Goal: Information Seeking & Learning: Learn about a topic

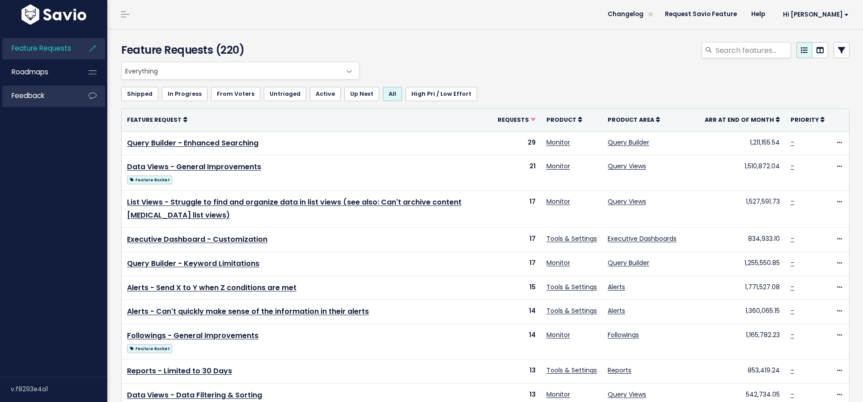
click at [42, 105] on link "Feedback" at bounding box center [38, 95] width 72 height 21
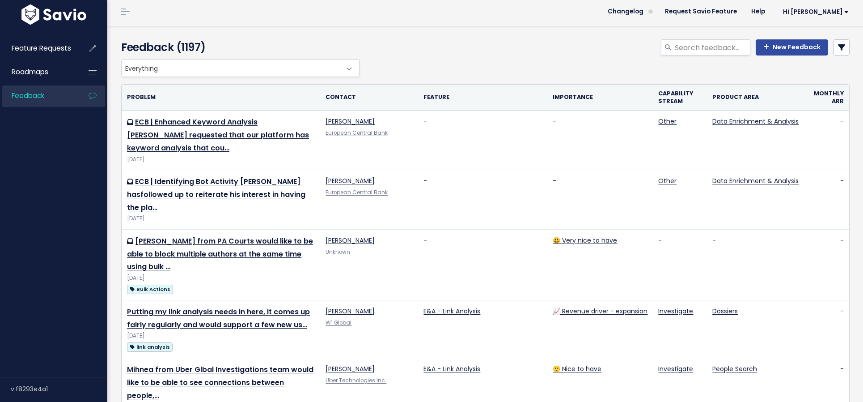
scroll to position [8, 0]
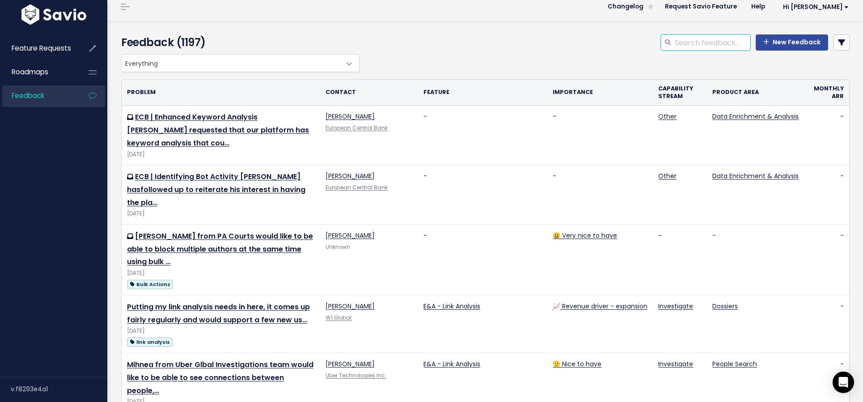
click at [694, 42] on input "search" at bounding box center [712, 42] width 77 height 16
type input "ecb"
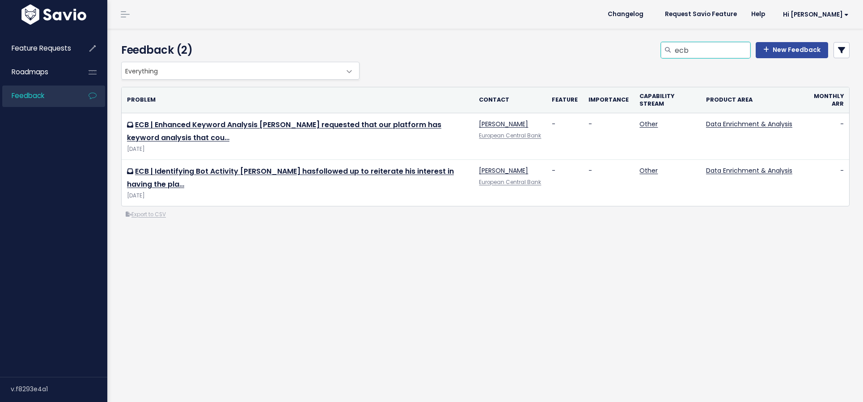
click at [701, 48] on input "ecb" at bounding box center [712, 50] width 77 height 16
type input "sentinel"
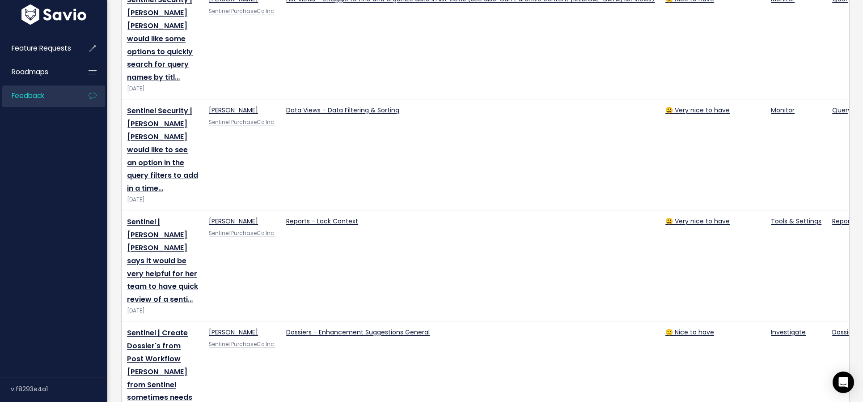
scroll to position [1891, 0]
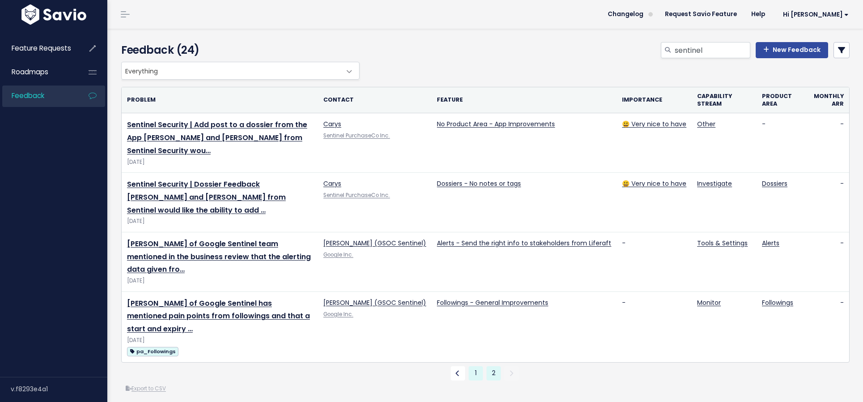
click at [472, 366] on link "1" at bounding box center [476, 373] width 14 height 14
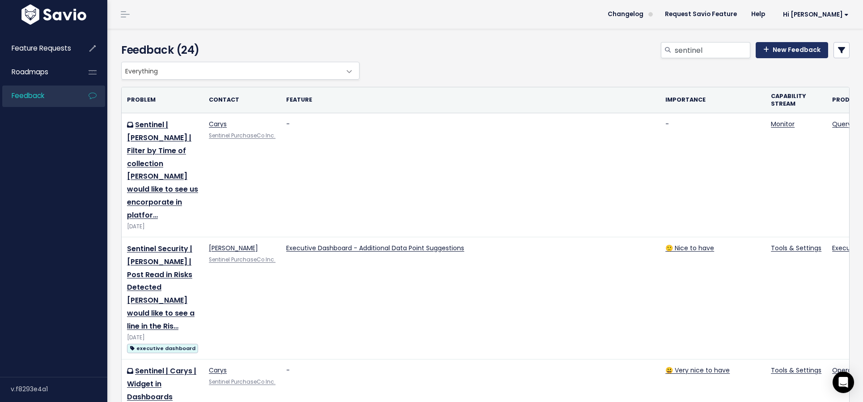
click at [800, 49] on link "New Feedback" at bounding box center [792, 50] width 72 height 16
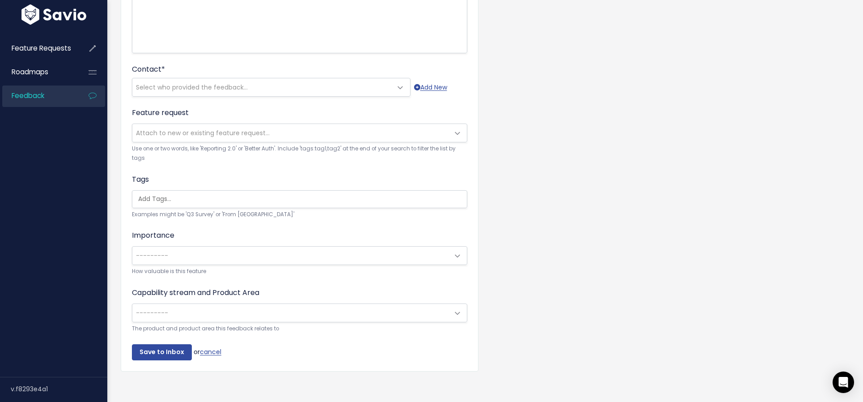
scroll to position [213, 0]
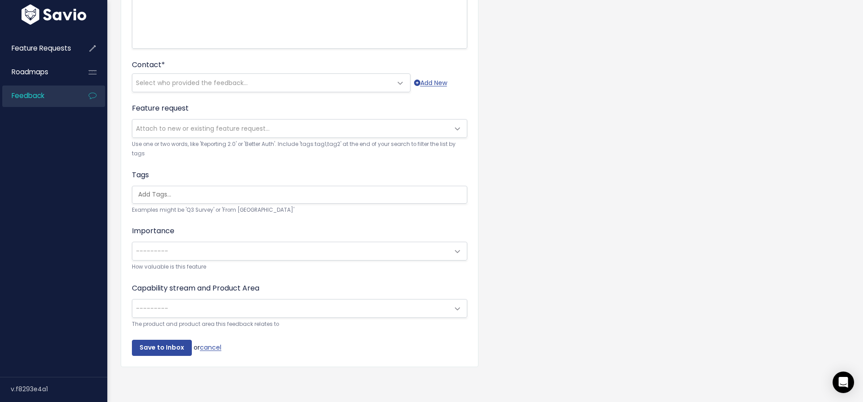
click at [413, 251] on span "---------" at bounding box center [290, 251] width 317 height 18
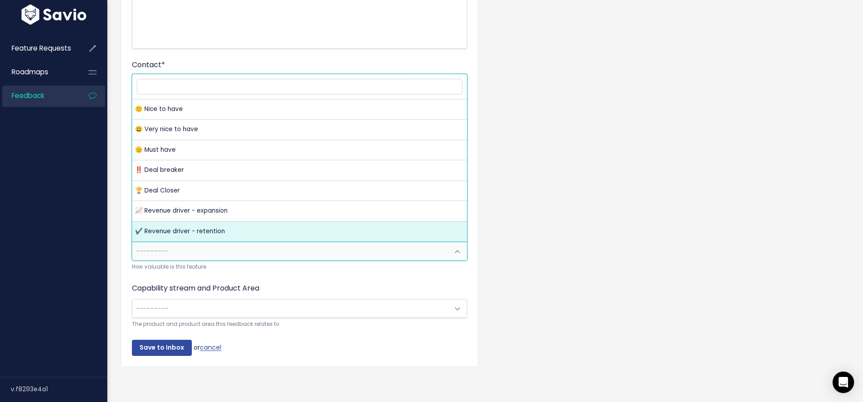
click at [452, 250] on span at bounding box center [458, 251] width 18 height 18
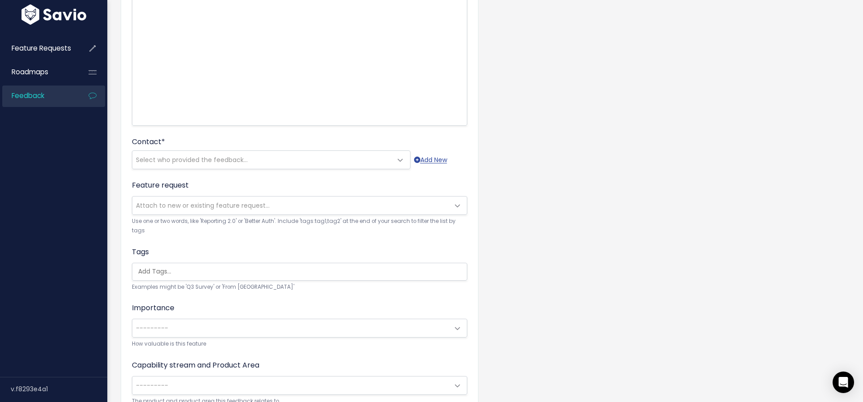
scroll to position [0, 0]
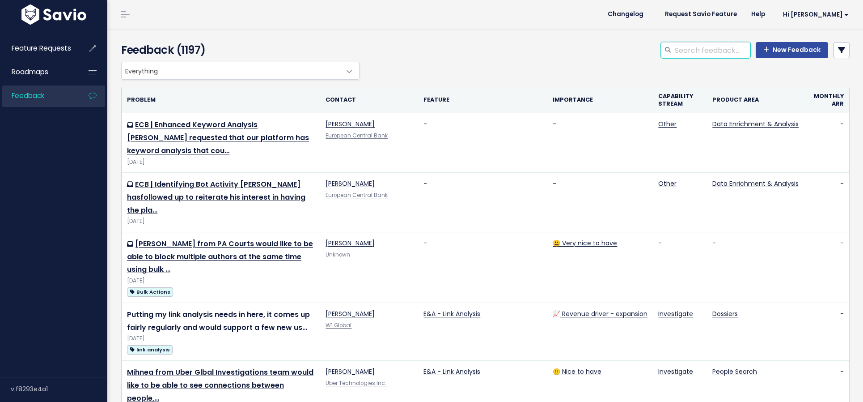
click at [700, 49] on input "search" at bounding box center [712, 50] width 77 height 16
type input "ea"
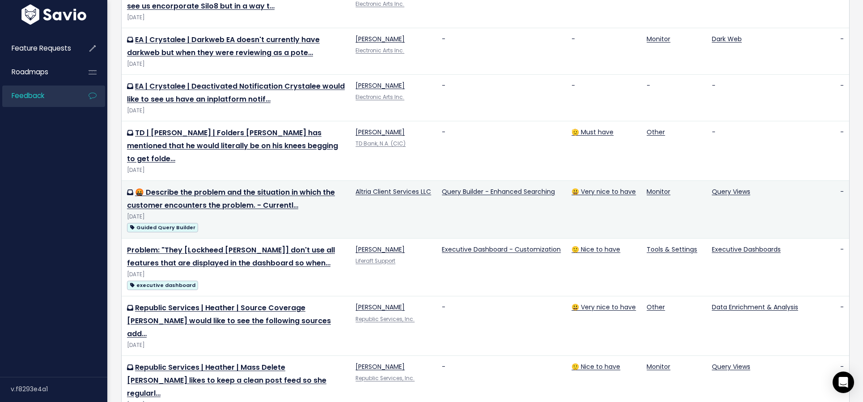
scroll to position [733, 0]
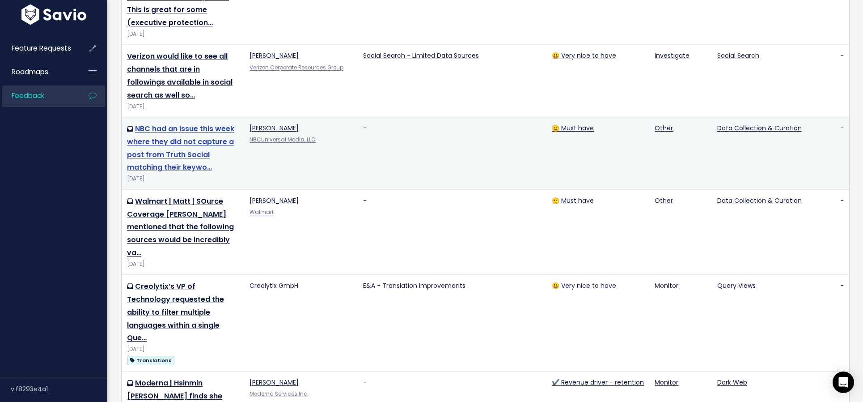
scroll to position [1346, 0]
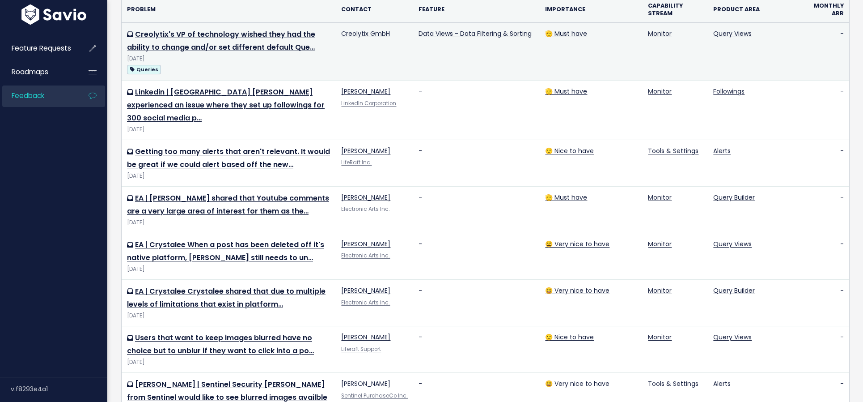
scroll to position [109, 0]
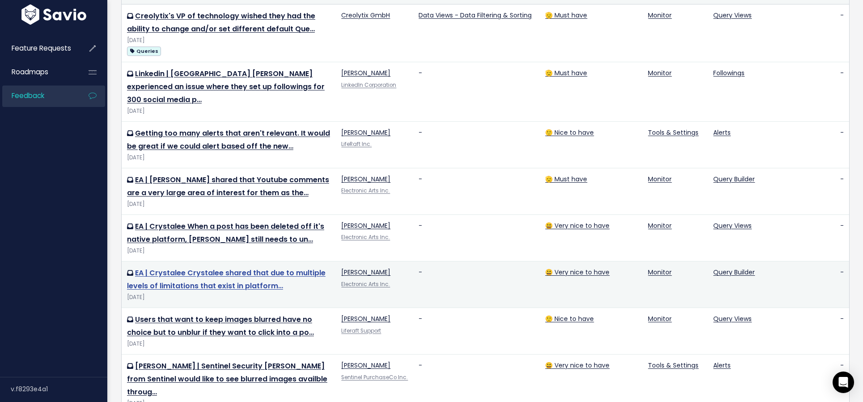
click at [234, 268] on link "EA | Crystalee Crystalee shared that due to multiple levels of limitations that…" at bounding box center [226, 279] width 199 height 23
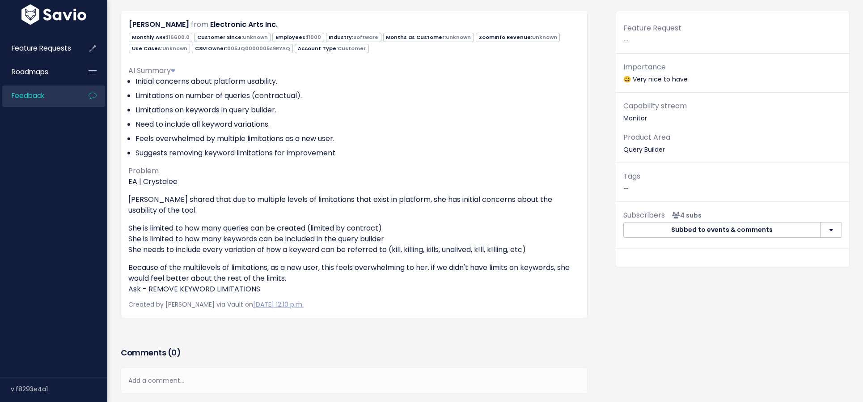
scroll to position [102, 0]
